Goal: Information Seeking & Learning: Check status

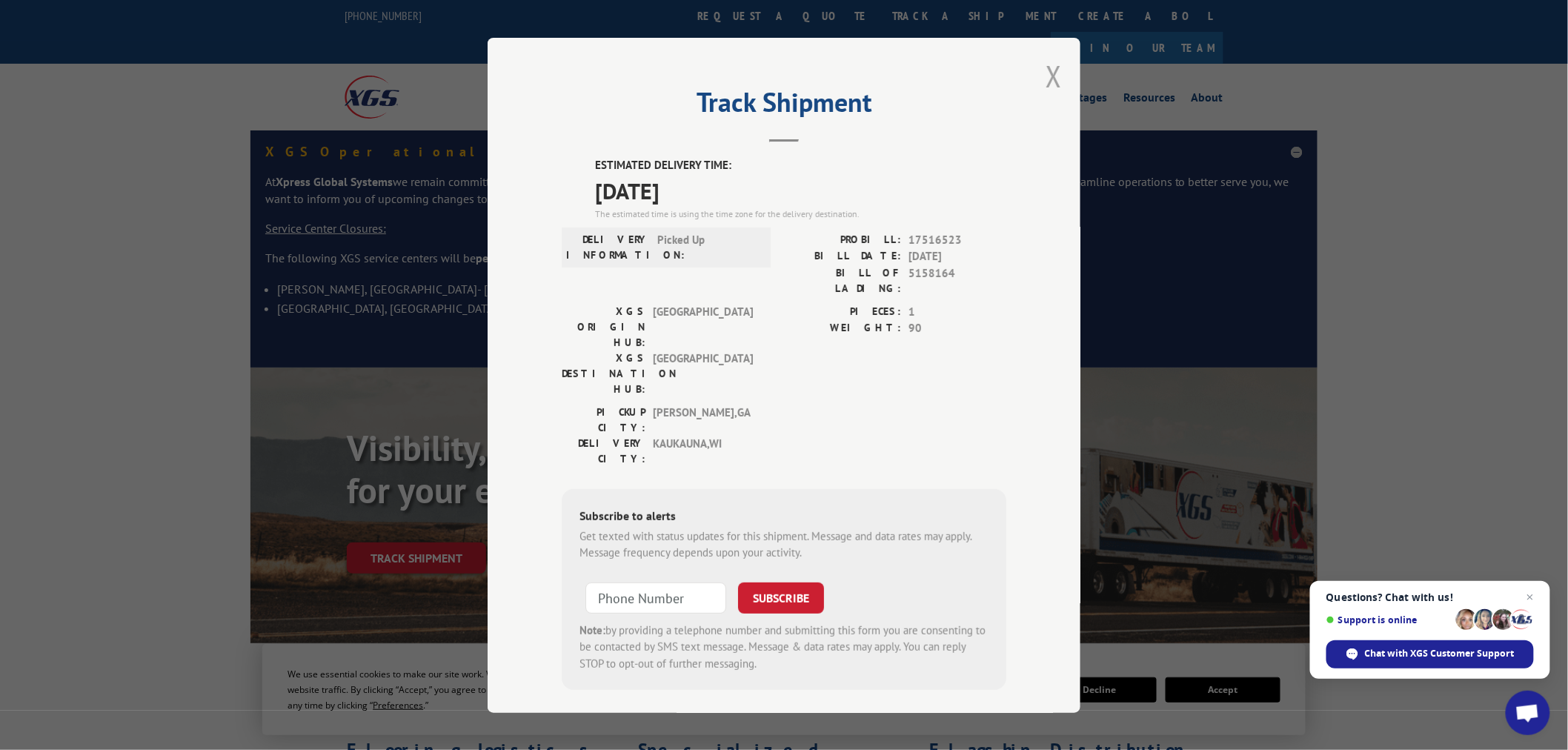
click at [1049, 77] on button "Close modal" at bounding box center [1053, 76] width 16 height 39
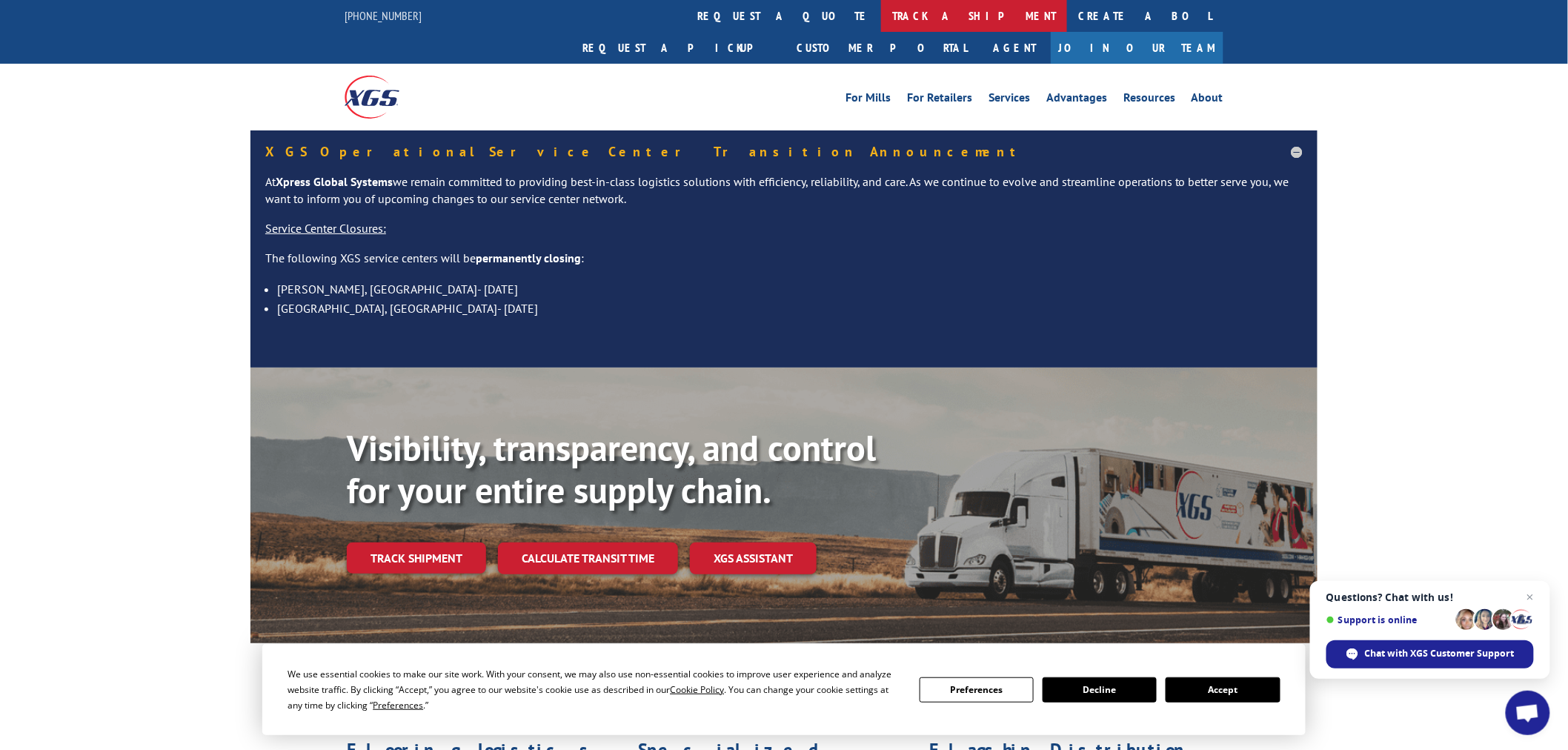
click at [881, 11] on link "track a shipment" at bounding box center [974, 16] width 186 height 32
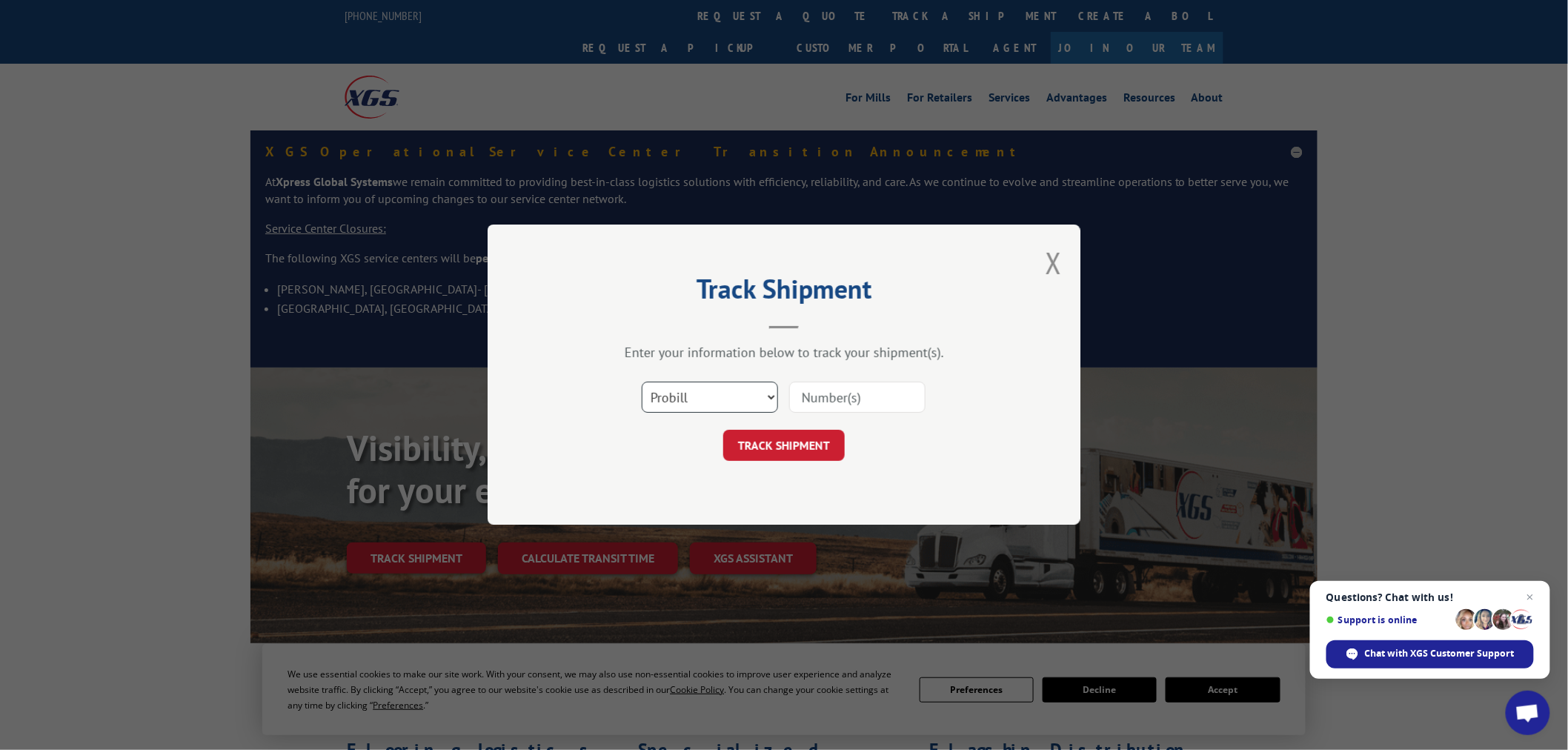
drag, startPoint x: 694, startPoint y: 393, endPoint x: 694, endPoint y: 404, distance: 11.0
click at [694, 393] on select "Select category... Probill BOL PO" at bounding box center [709, 397] width 136 height 31
select select "po"
click at [641, 382] on select "Select category... Probill BOL PO" at bounding box center [709, 397] width 136 height 31
click at [833, 400] on input at bounding box center [858, 397] width 136 height 31
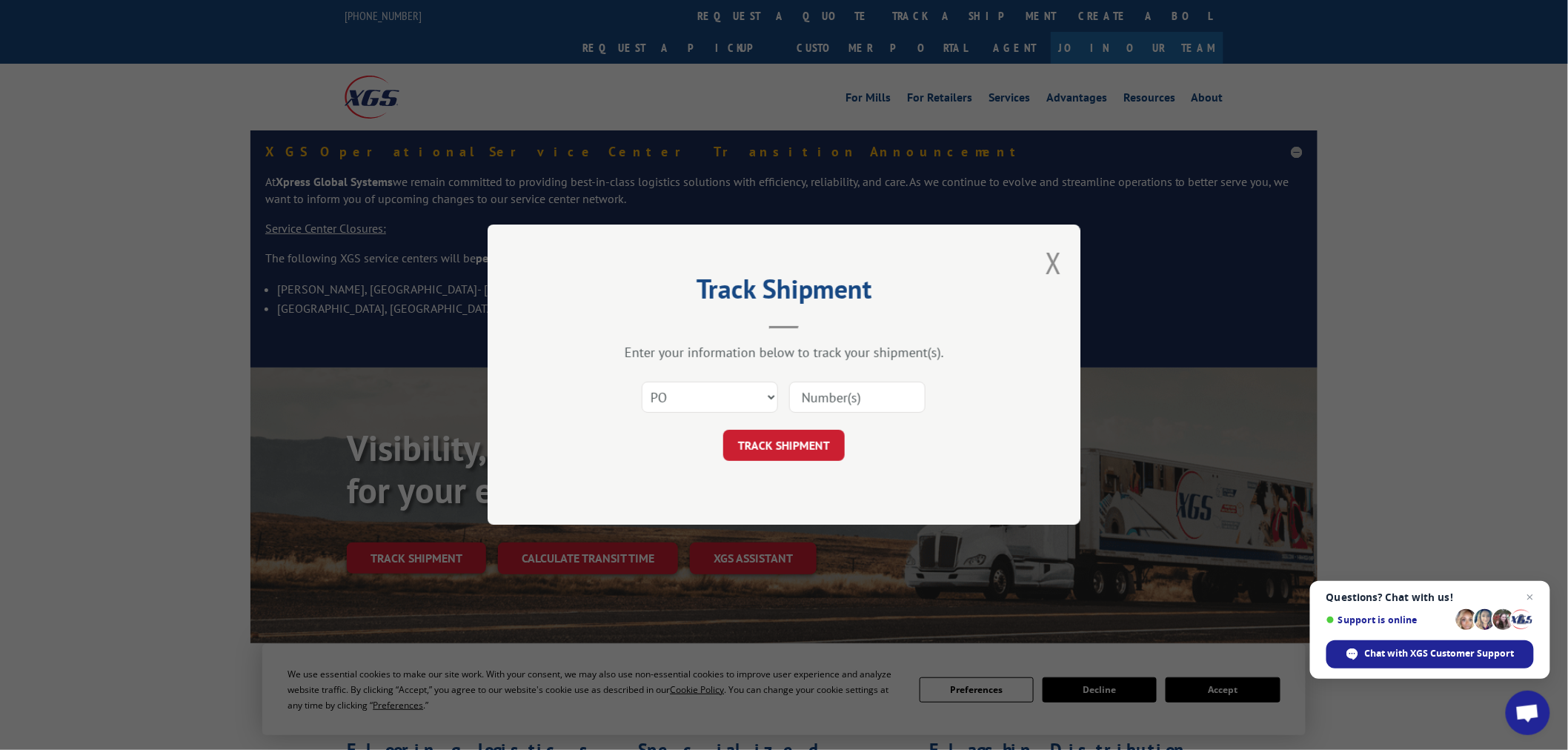
paste input "15528636"
type input "15528636"
click at [793, 447] on button "TRACK SHIPMENT" at bounding box center [784, 446] width 121 height 31
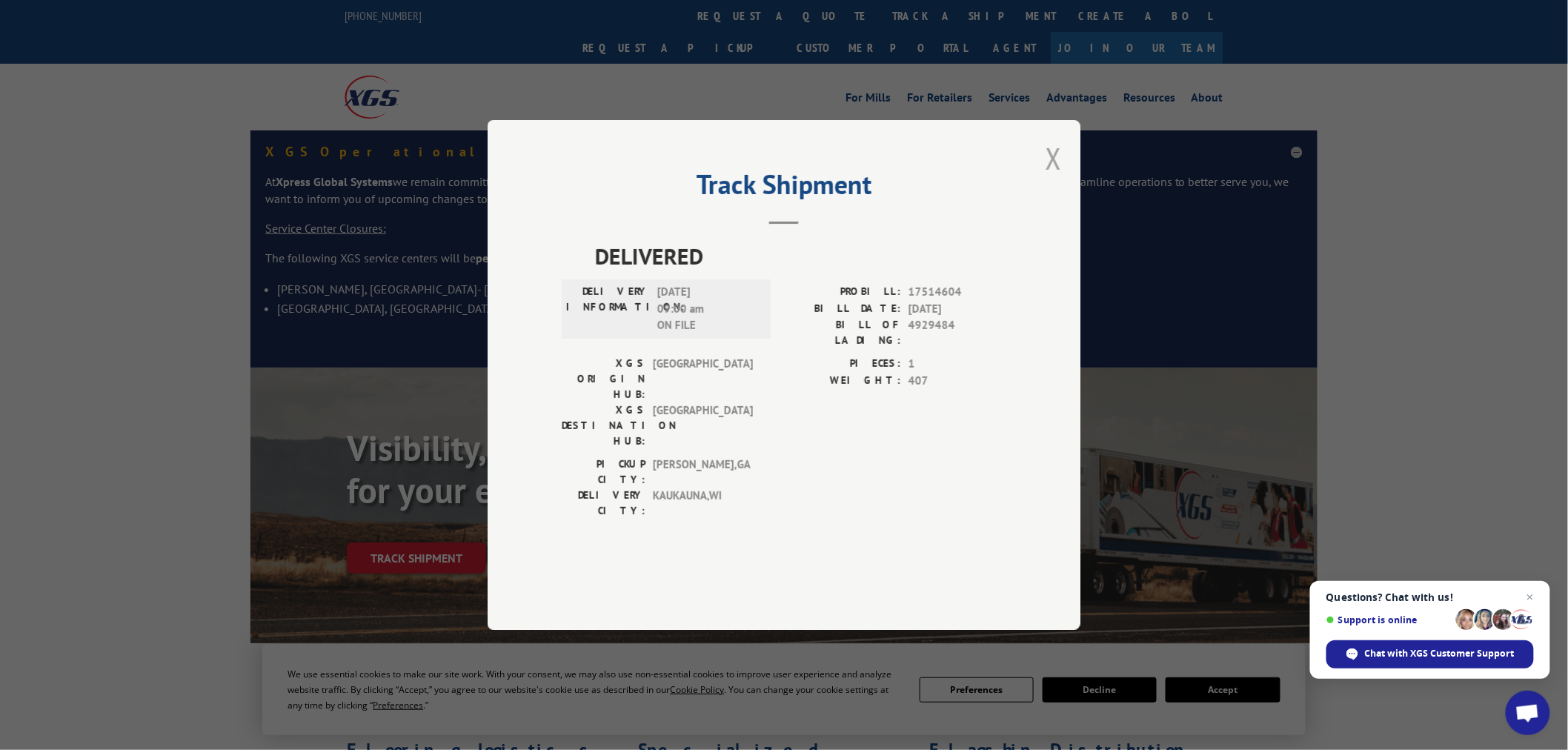
click at [1058, 178] on button "Close modal" at bounding box center [1053, 159] width 16 height 39
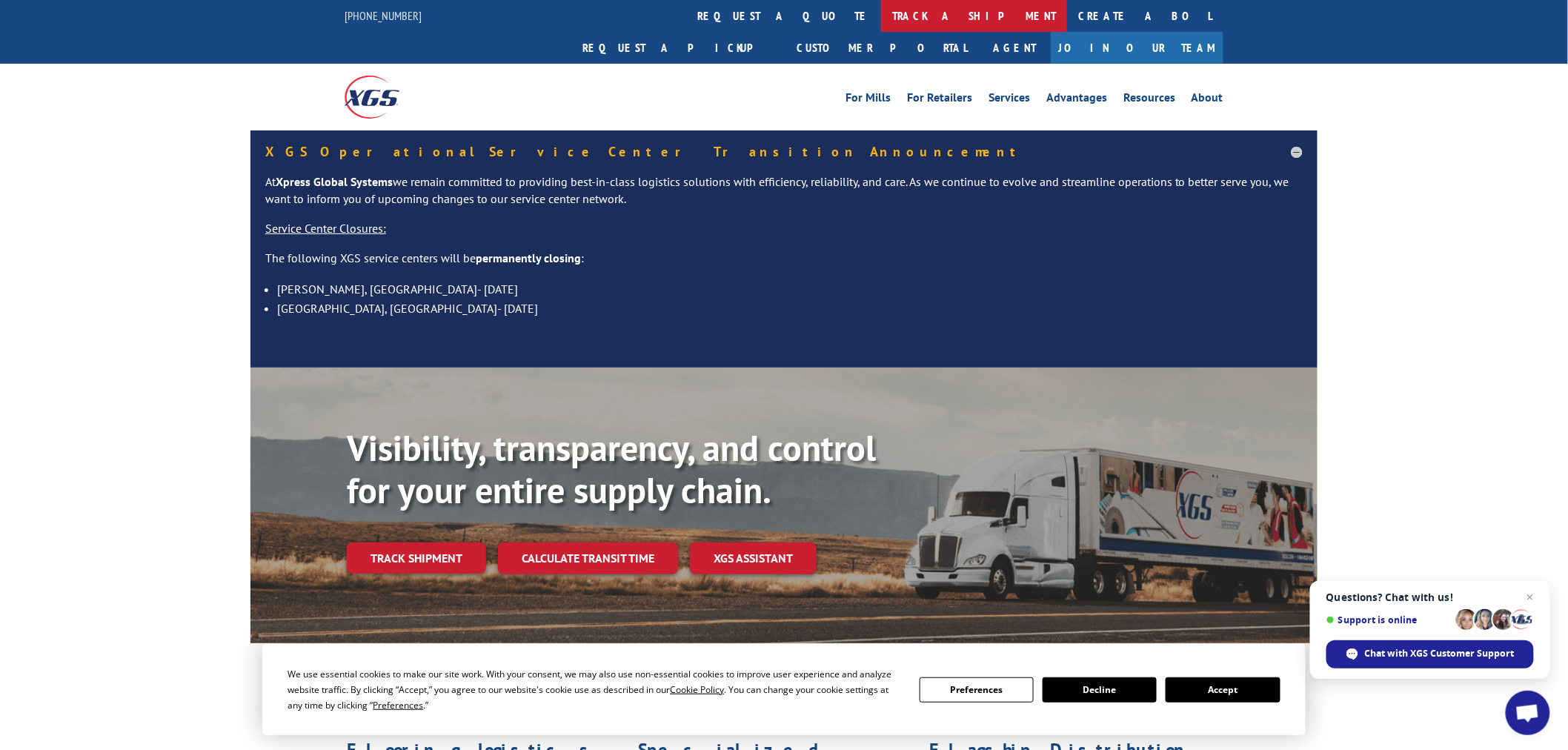
click at [881, 16] on link "track a shipment" at bounding box center [974, 16] width 186 height 32
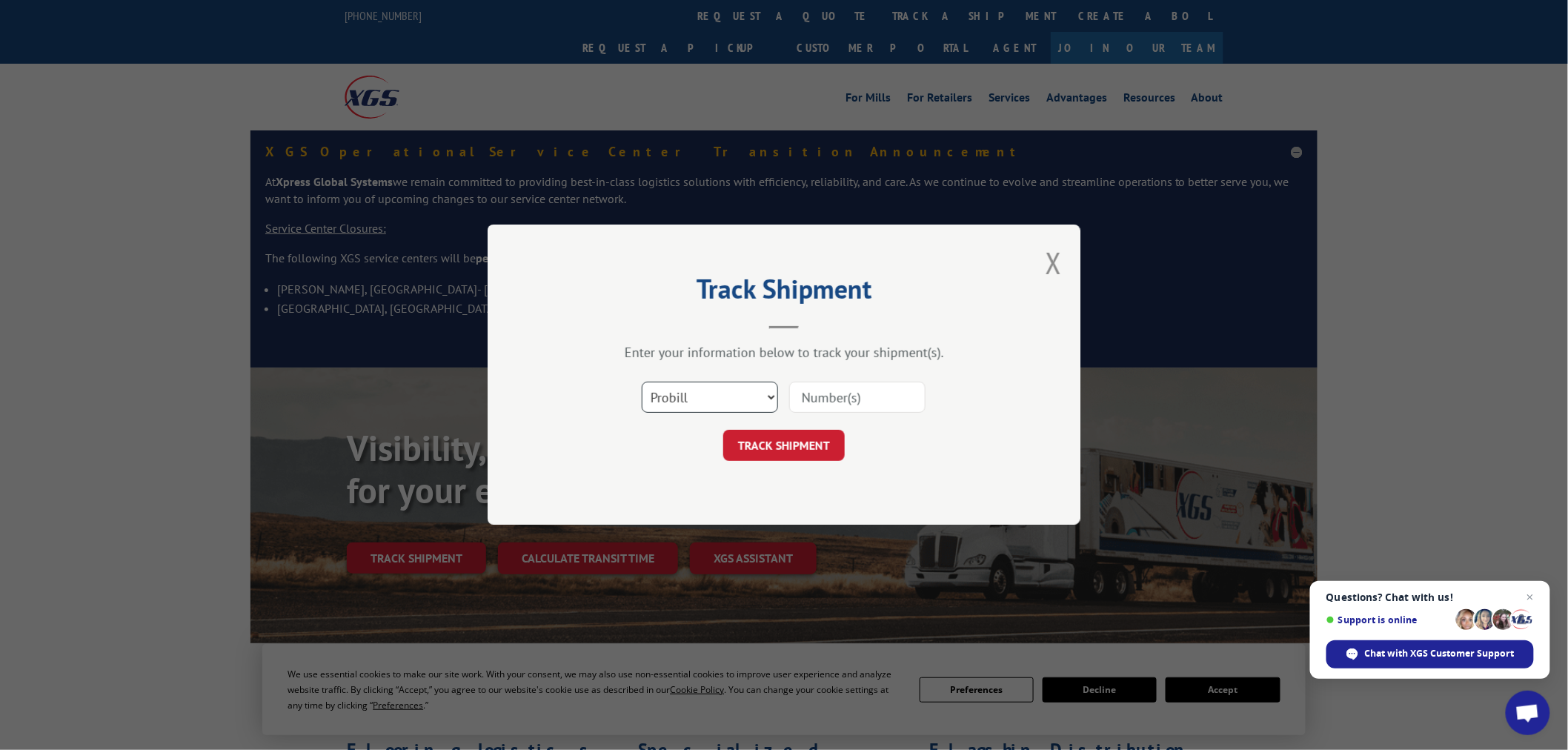
click at [695, 396] on select "Select category... Probill BOL PO" at bounding box center [709, 397] width 136 height 31
select select "po"
click at [641, 382] on select "Select category... Probill BOL PO" at bounding box center [709, 397] width 136 height 31
click at [882, 399] on input at bounding box center [858, 397] width 136 height 31
paste input "15528862"
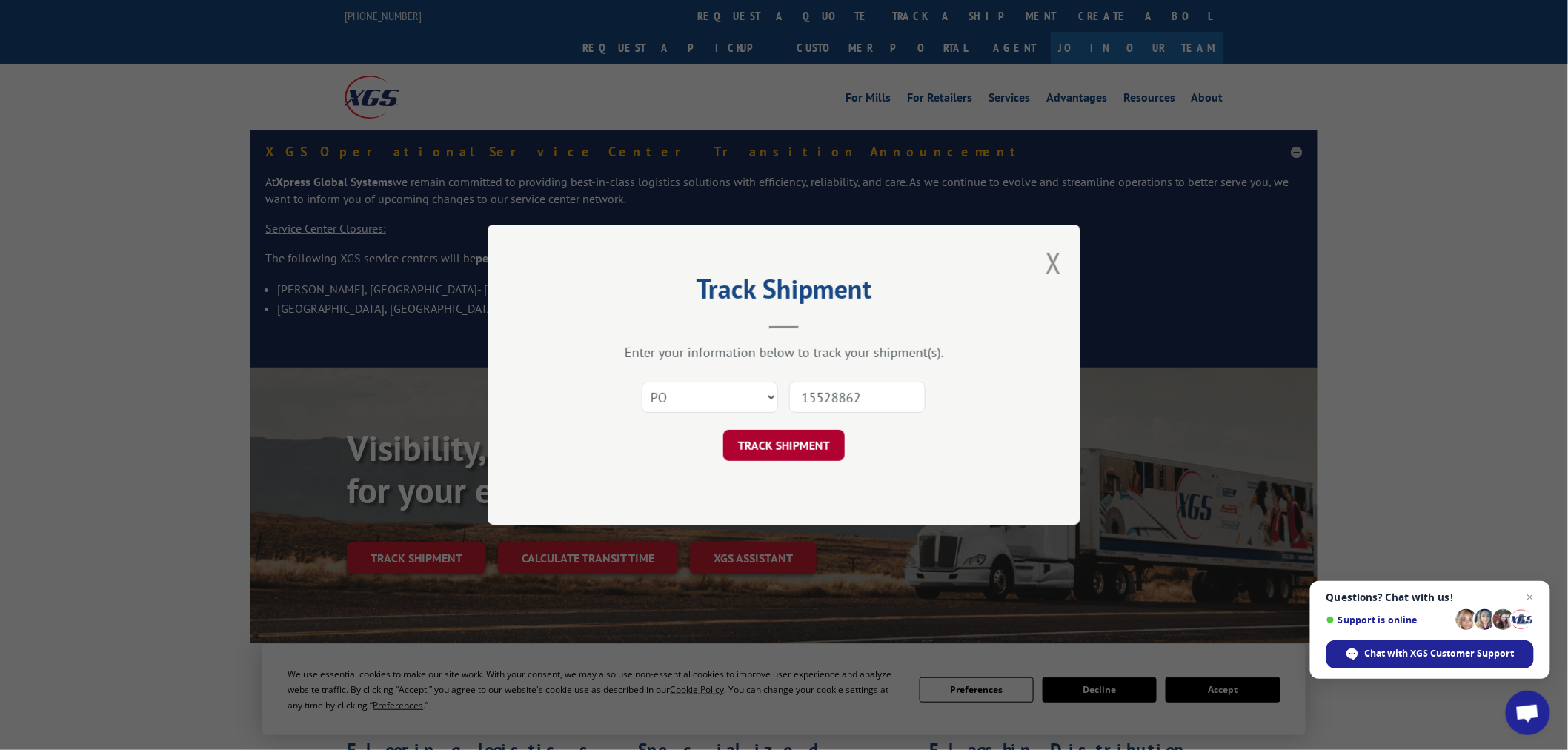
type input "15528862"
click at [795, 453] on button "TRACK SHIPMENT" at bounding box center [784, 446] width 121 height 31
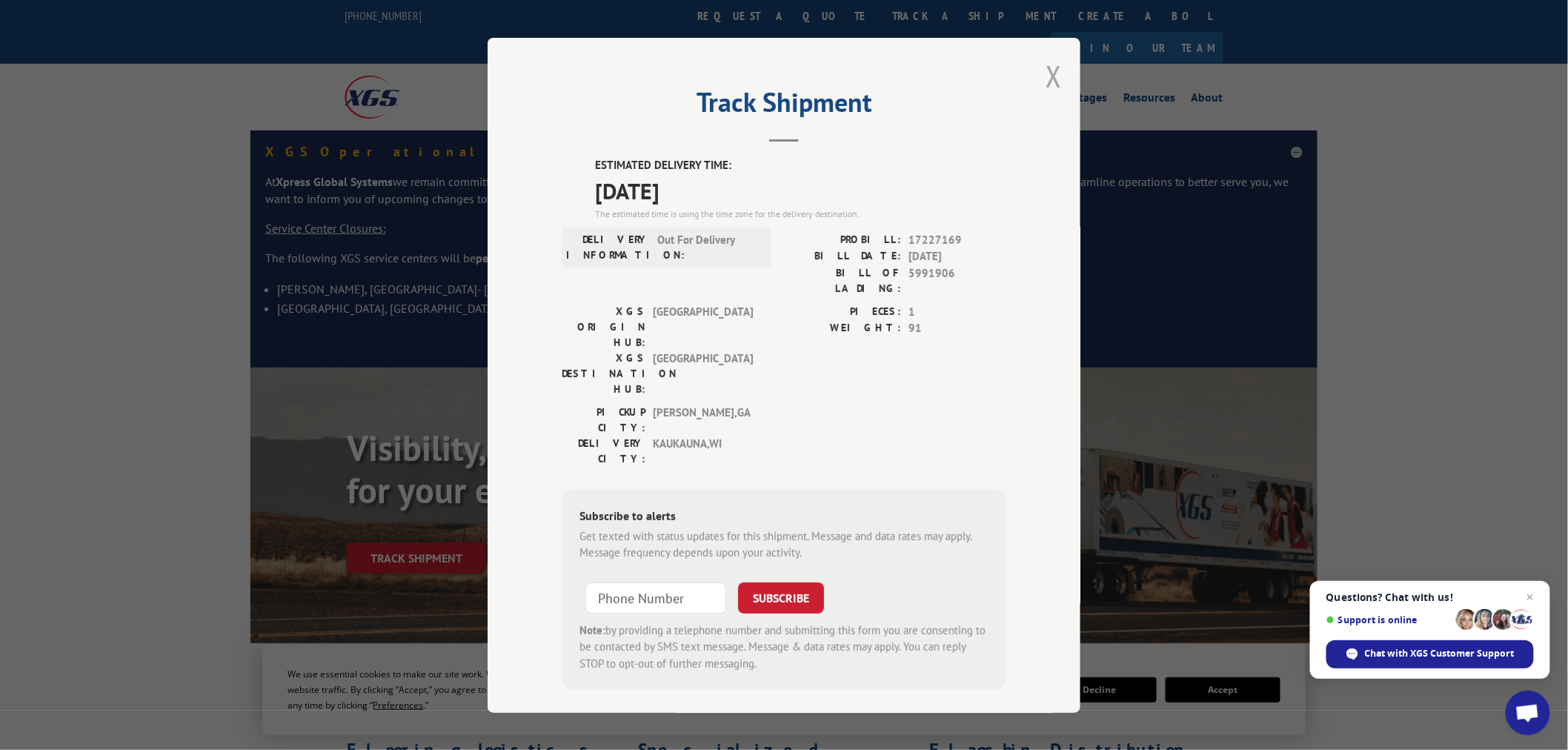
click at [1049, 82] on button "Close modal" at bounding box center [1053, 76] width 16 height 39
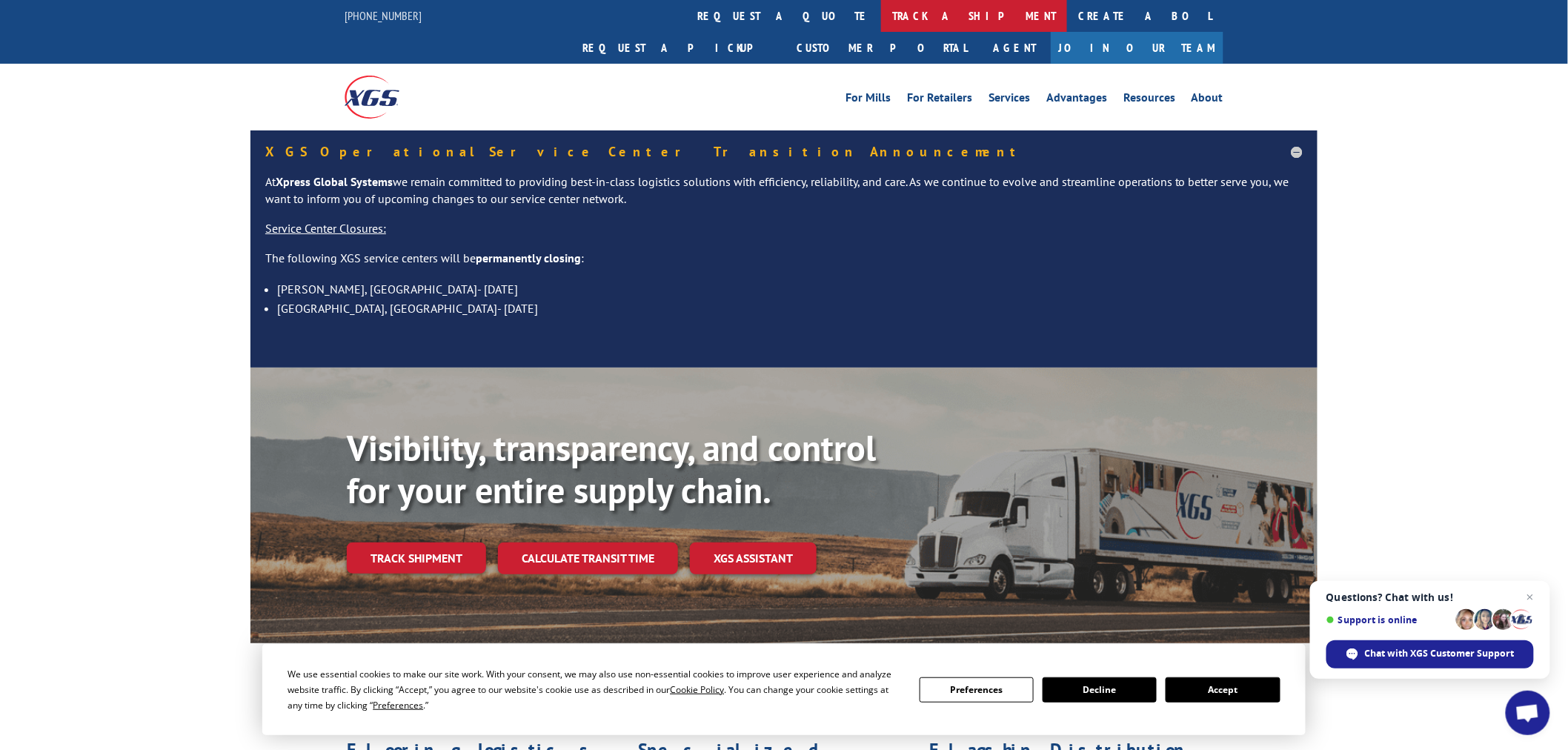
click at [881, 13] on link "track a shipment" at bounding box center [974, 16] width 186 height 32
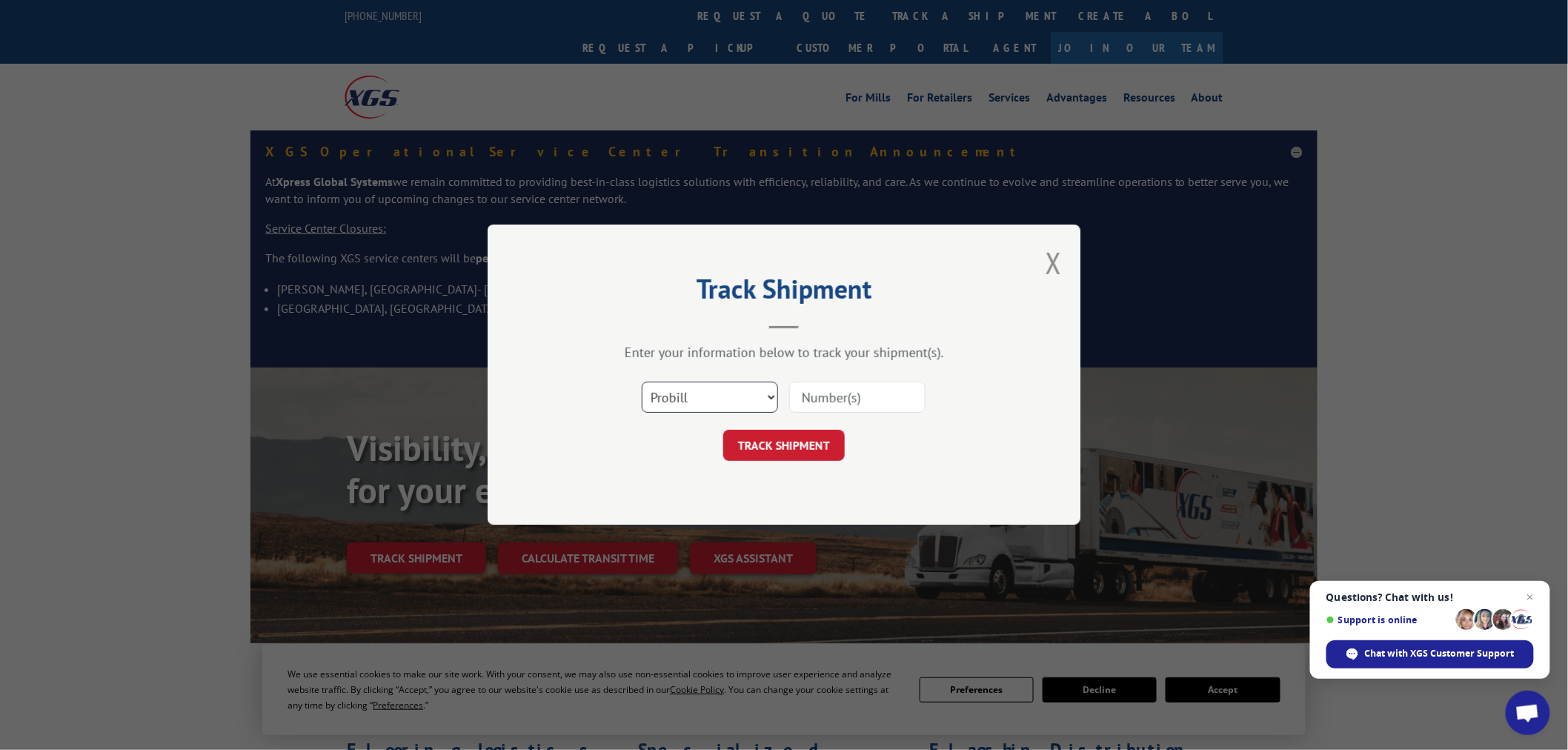
click at [692, 396] on select "Select category... Probill BOL PO" at bounding box center [709, 397] width 136 height 31
select select "po"
click at [641, 382] on select "Select category... Probill BOL PO" at bounding box center [709, 397] width 136 height 31
click at [845, 393] on input at bounding box center [858, 397] width 136 height 31
paste input "15528946"
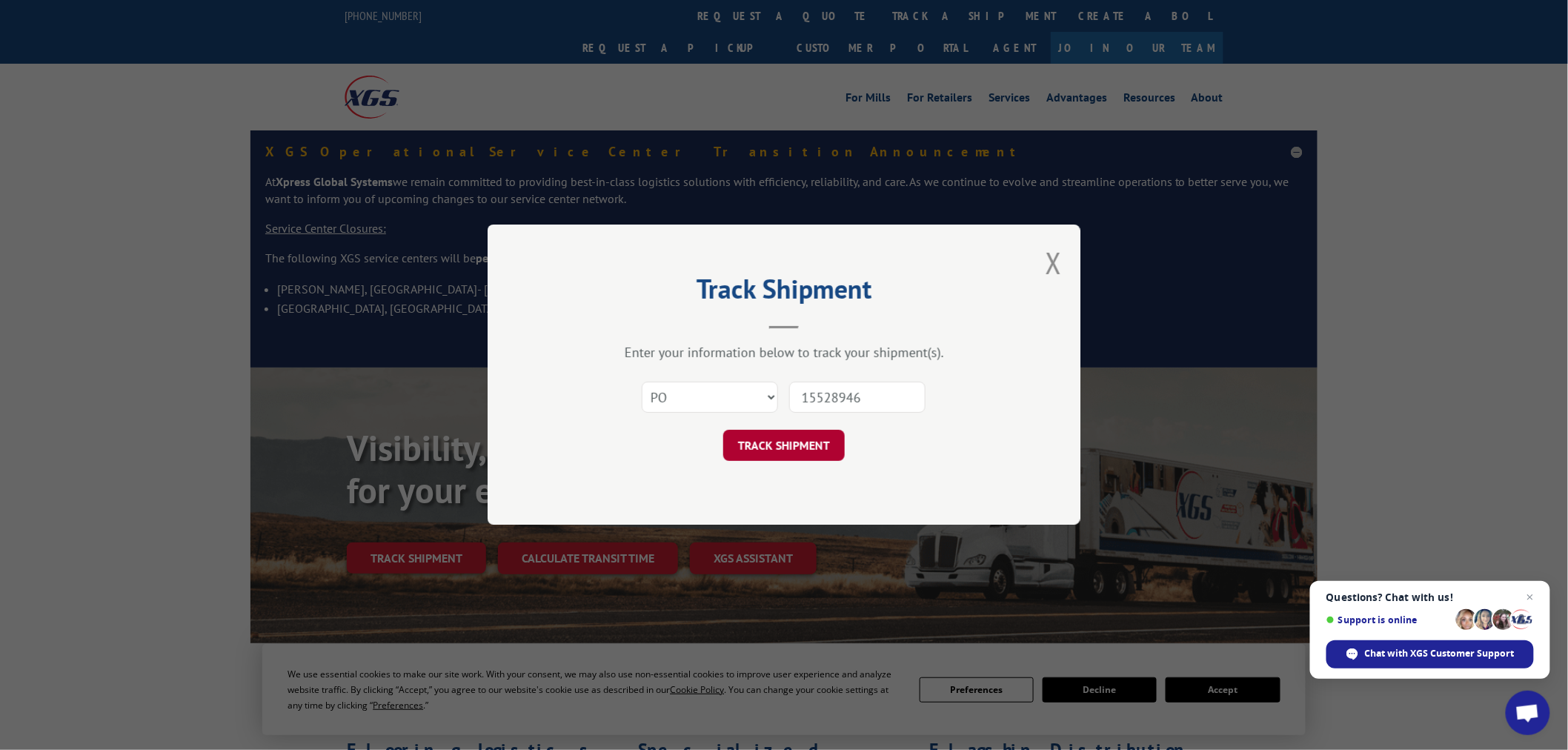
type input "15528946"
click at [793, 452] on button "TRACK SHIPMENT" at bounding box center [784, 446] width 121 height 31
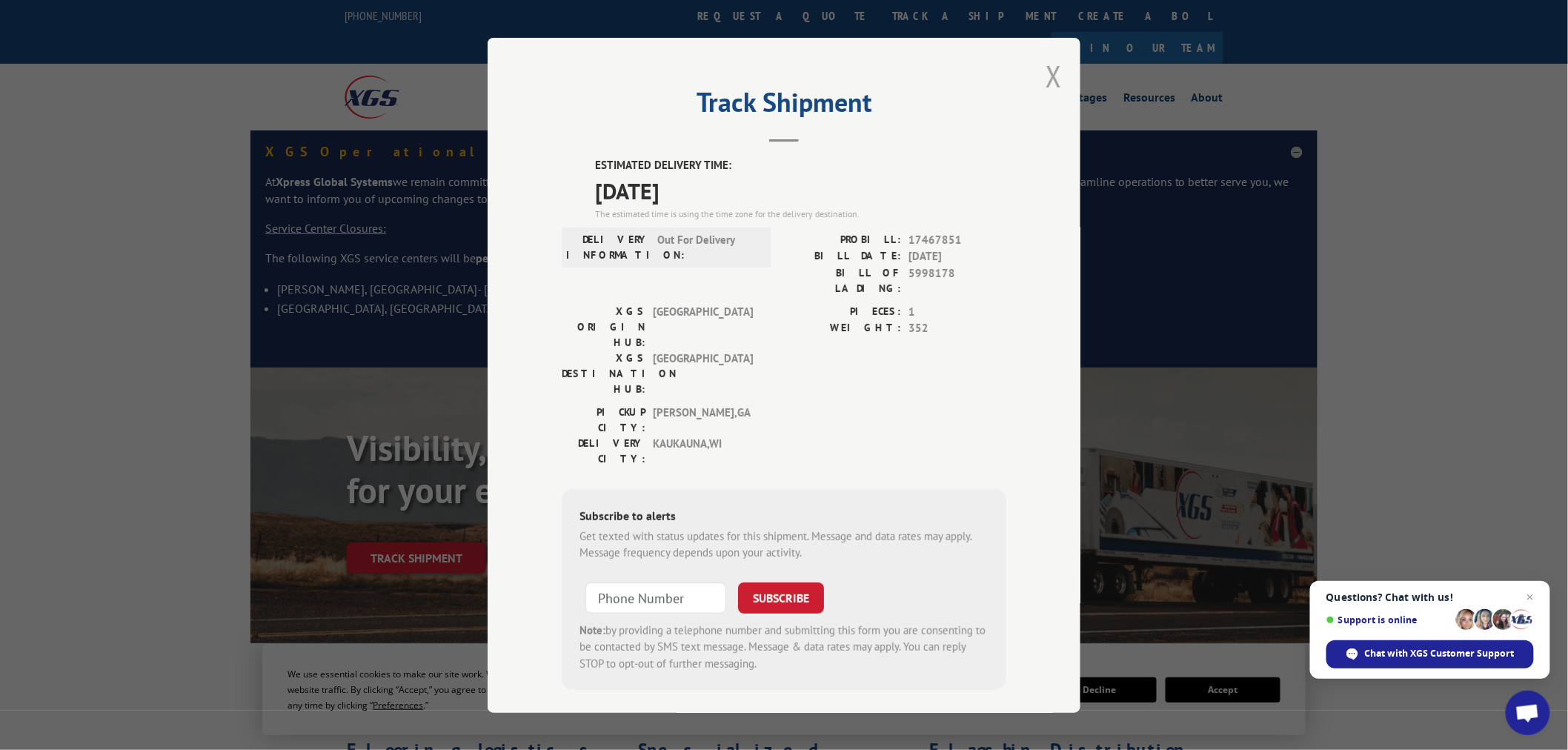
click at [1052, 82] on button "Close modal" at bounding box center [1053, 76] width 16 height 39
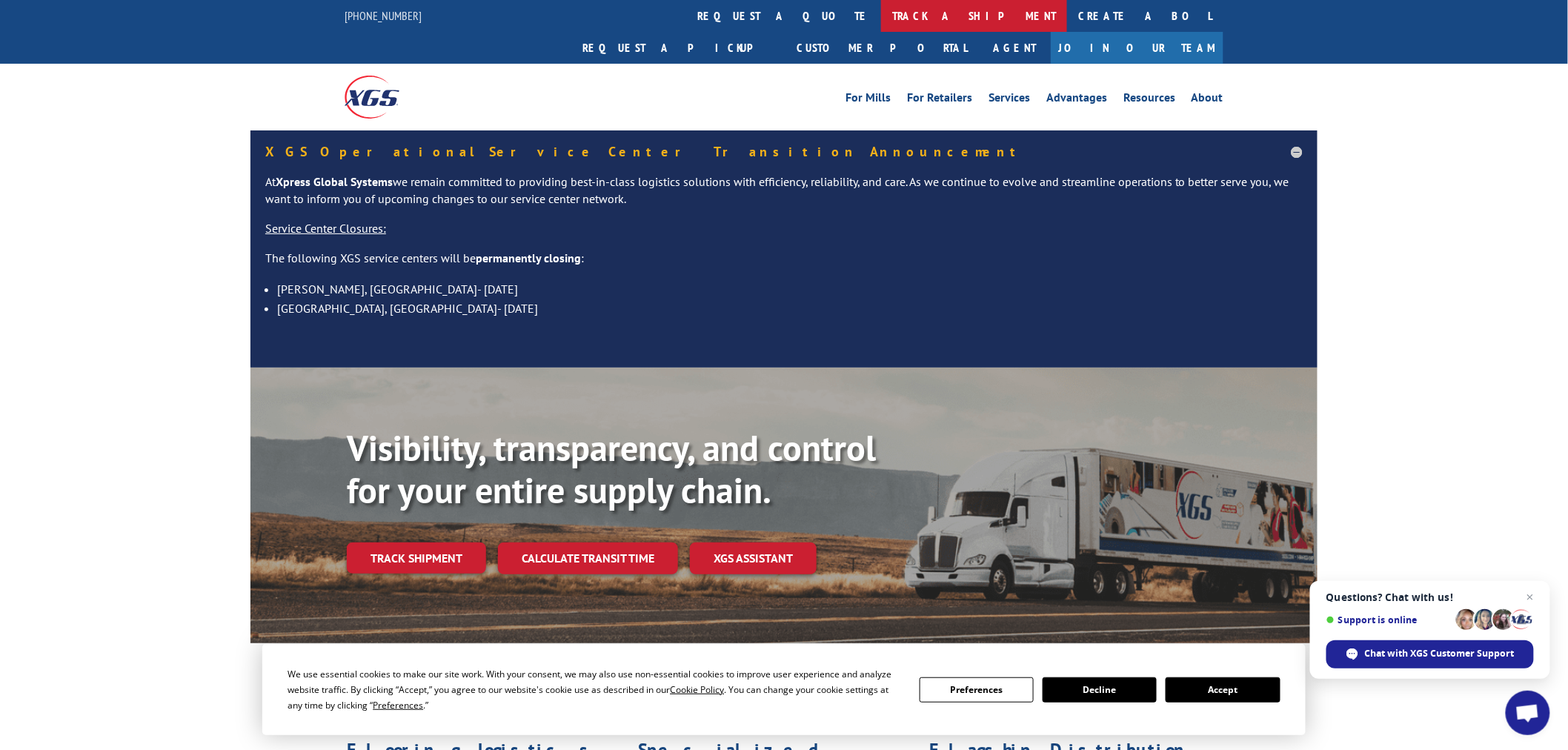
click at [881, 8] on link "track a shipment" at bounding box center [974, 16] width 186 height 32
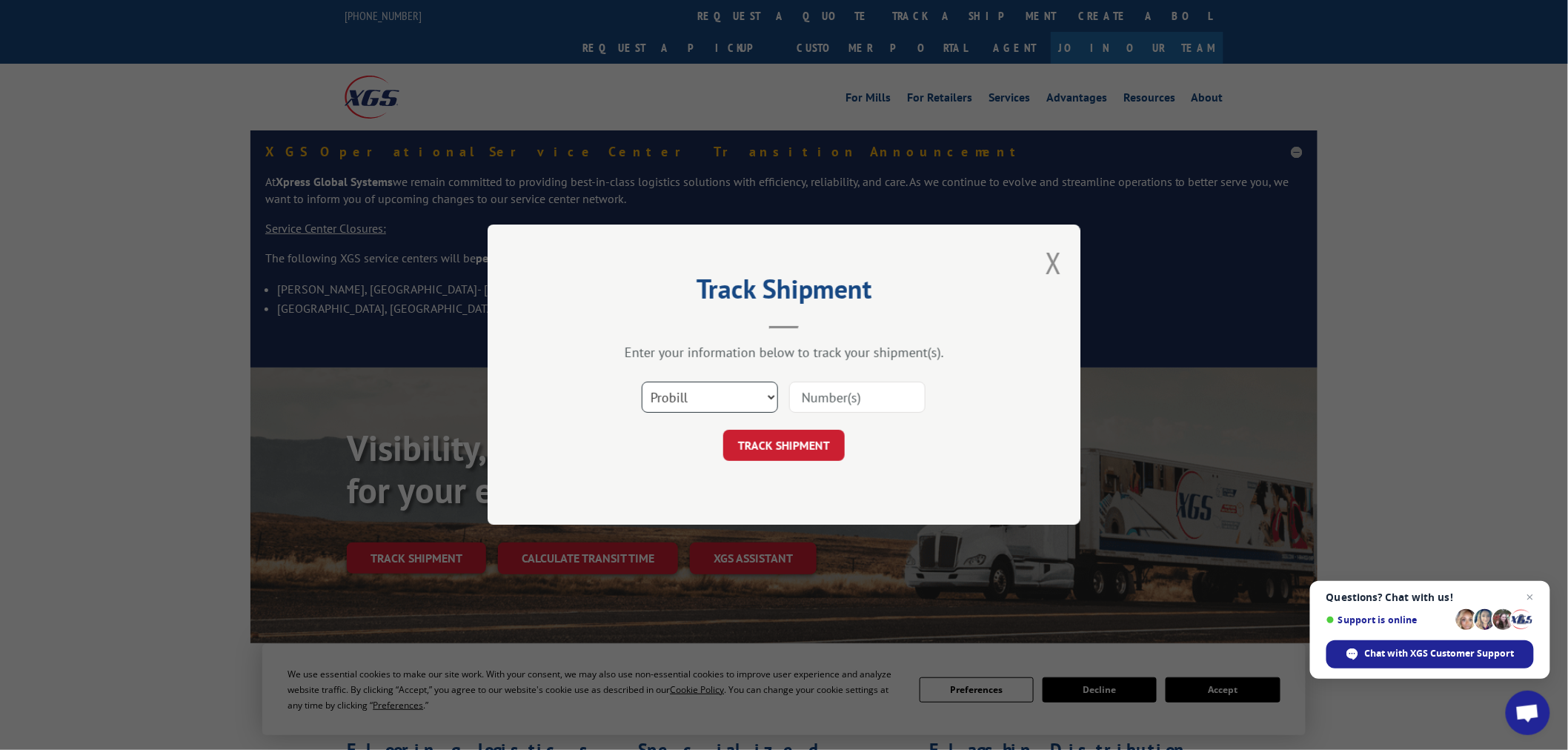
drag, startPoint x: 695, startPoint y: 390, endPoint x: 693, endPoint y: 410, distance: 20.1
click at [695, 391] on select "Select category... Probill BOL PO" at bounding box center [709, 397] width 136 height 31
select select "po"
click at [641, 382] on select "Select category... Probill BOL PO" at bounding box center [709, 397] width 136 height 31
click at [891, 403] on input at bounding box center [858, 397] width 136 height 31
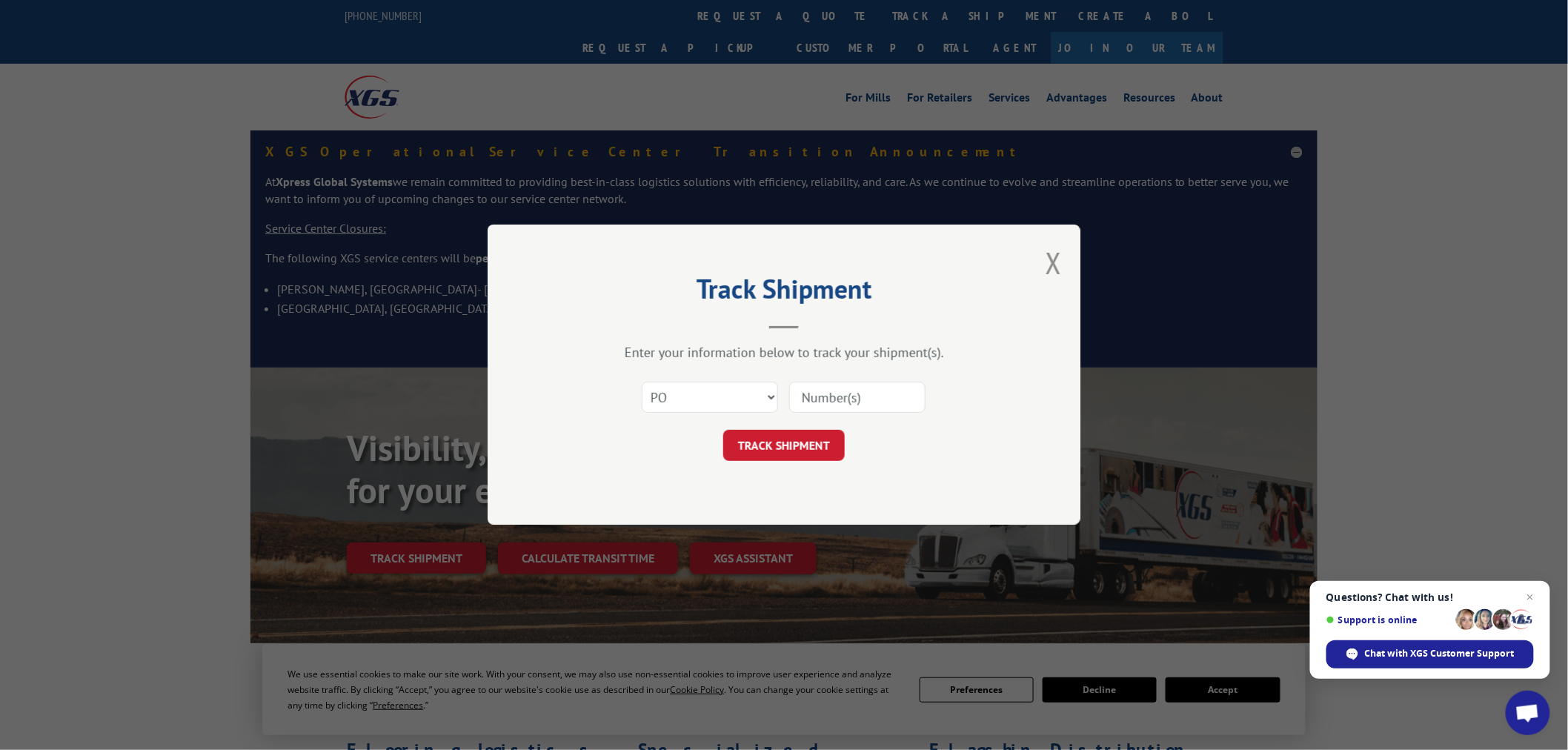
paste input "15528983"
type input "15528983"
click at [775, 454] on button "TRACK SHIPMENT" at bounding box center [784, 446] width 121 height 31
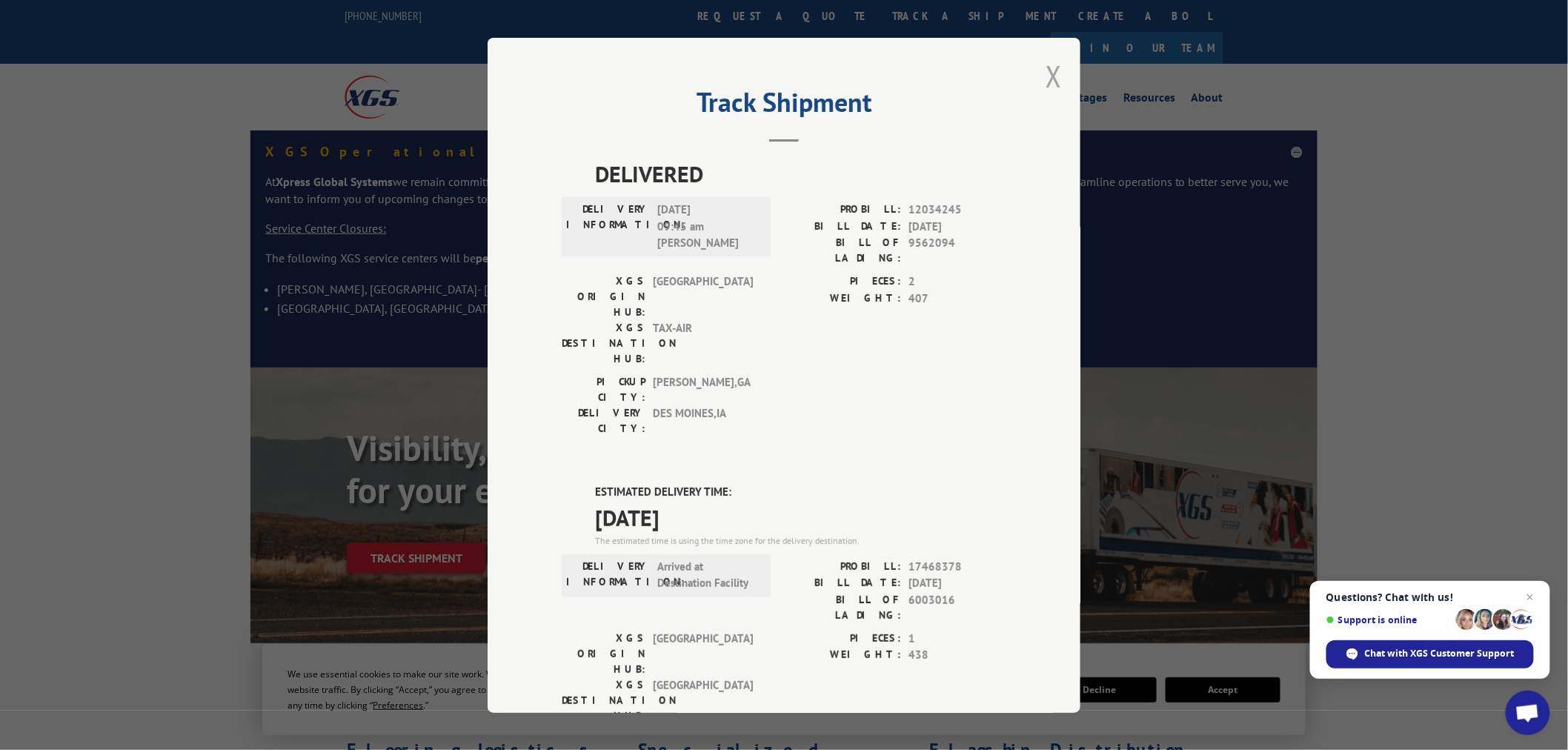
click at [1046, 77] on button "Close modal" at bounding box center [1053, 76] width 16 height 39
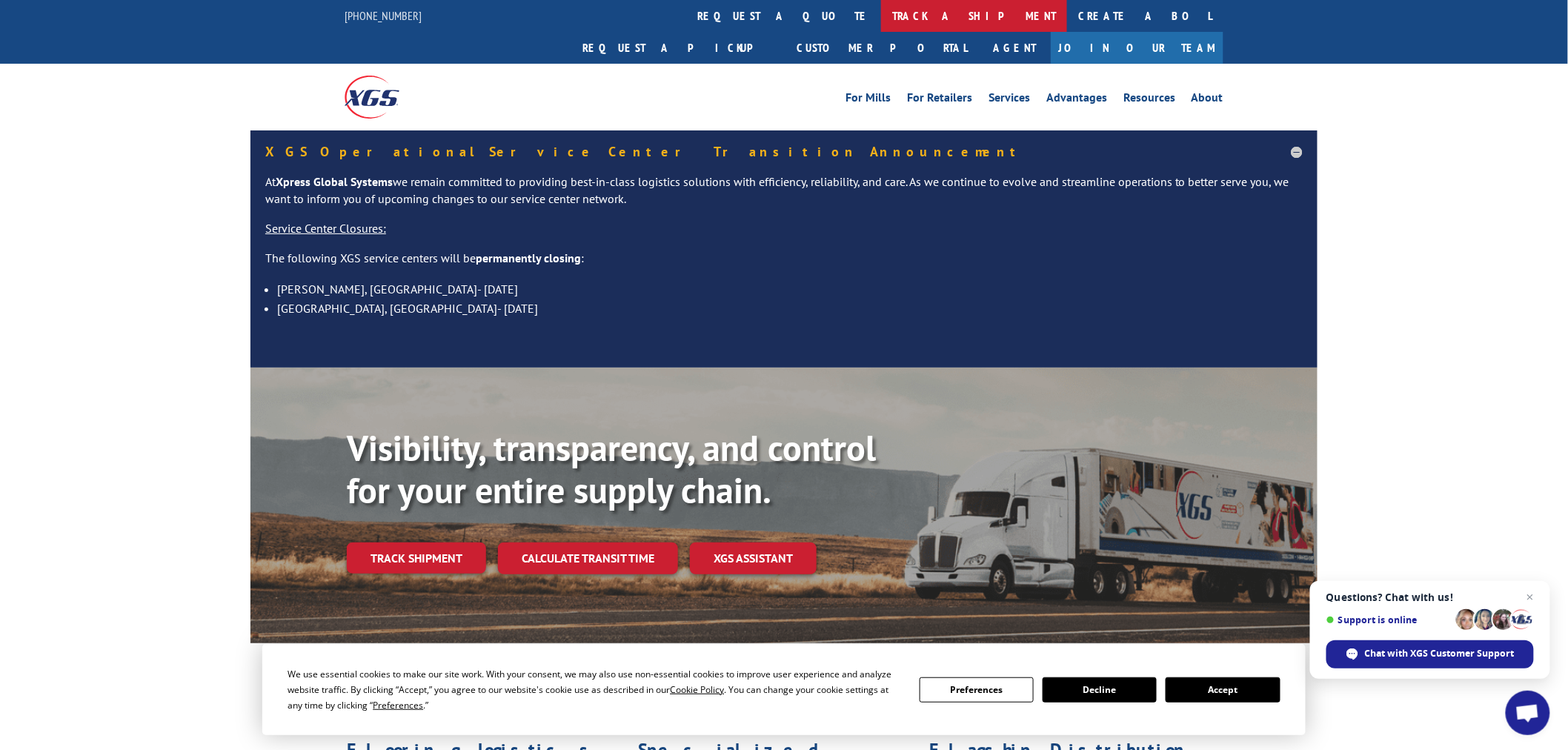
click at [881, 20] on link "track a shipment" at bounding box center [974, 16] width 186 height 32
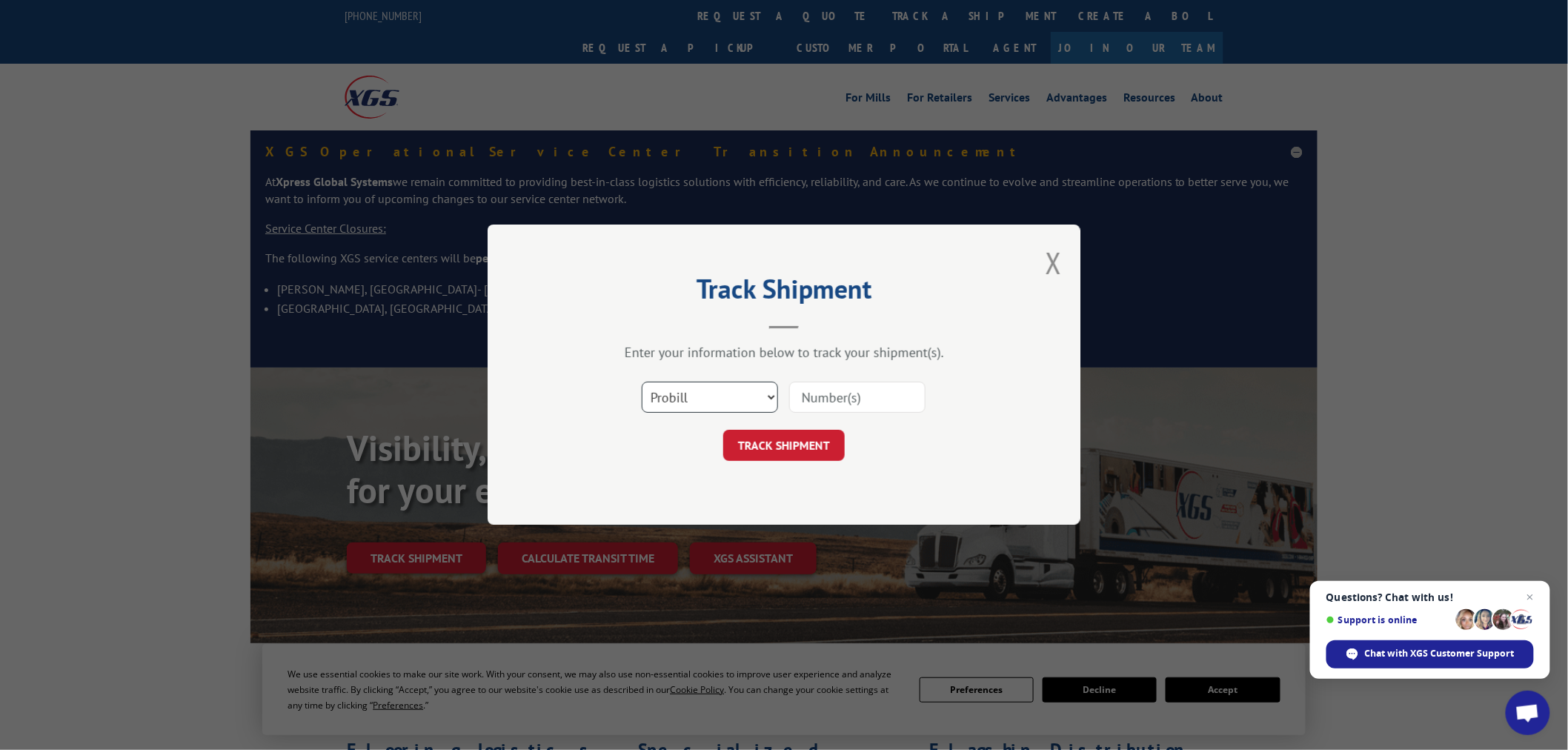
click at [715, 387] on select "Select category... Probill BOL PO" at bounding box center [709, 397] width 136 height 31
select select "po"
click at [641, 382] on select "Select category... Probill BOL PO" at bounding box center [709, 397] width 136 height 31
click at [828, 388] on input at bounding box center [858, 397] width 136 height 31
paste input "15528998"
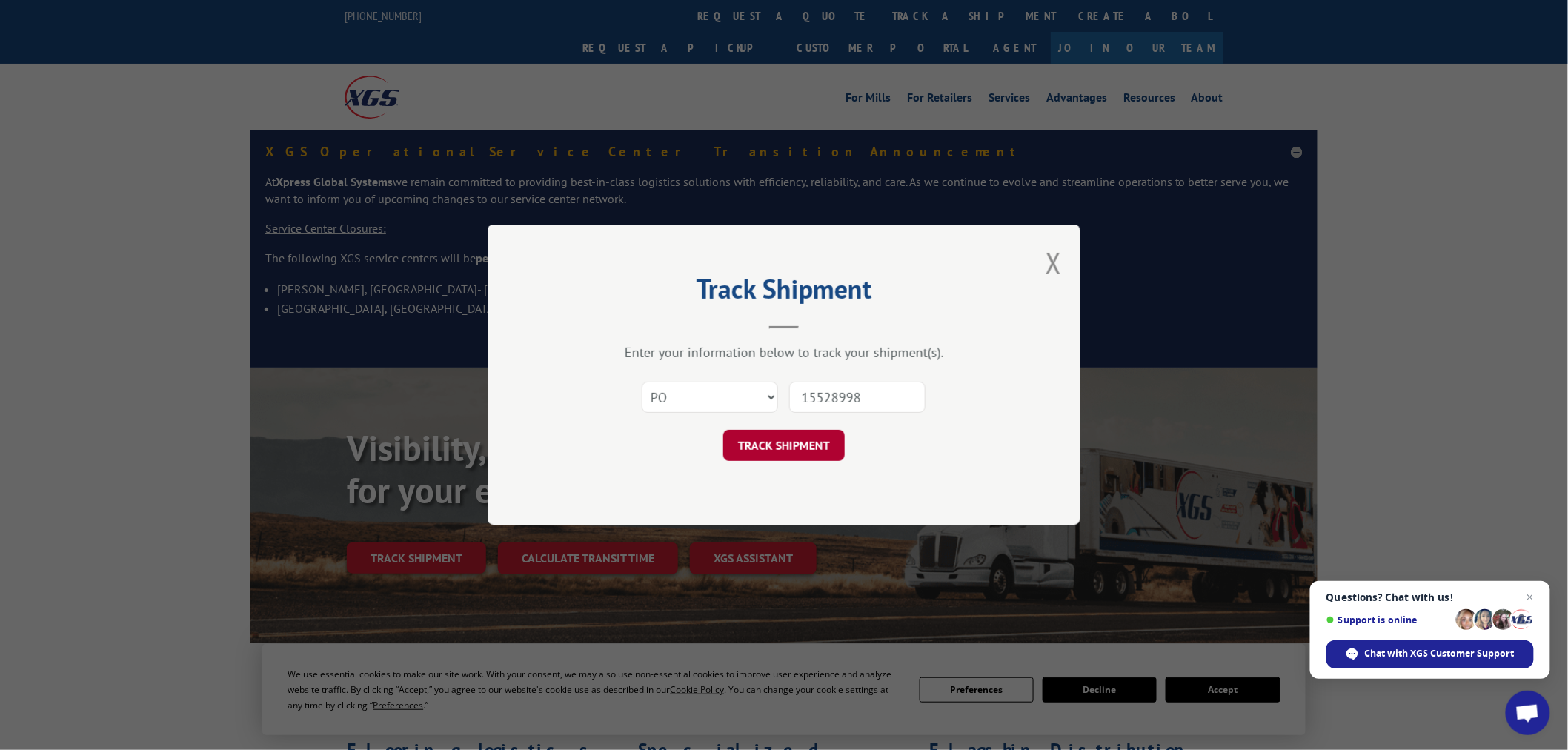
type input "15528998"
click at [797, 443] on button "TRACK SHIPMENT" at bounding box center [784, 446] width 121 height 31
